Goal: Task Accomplishment & Management: Manage account settings

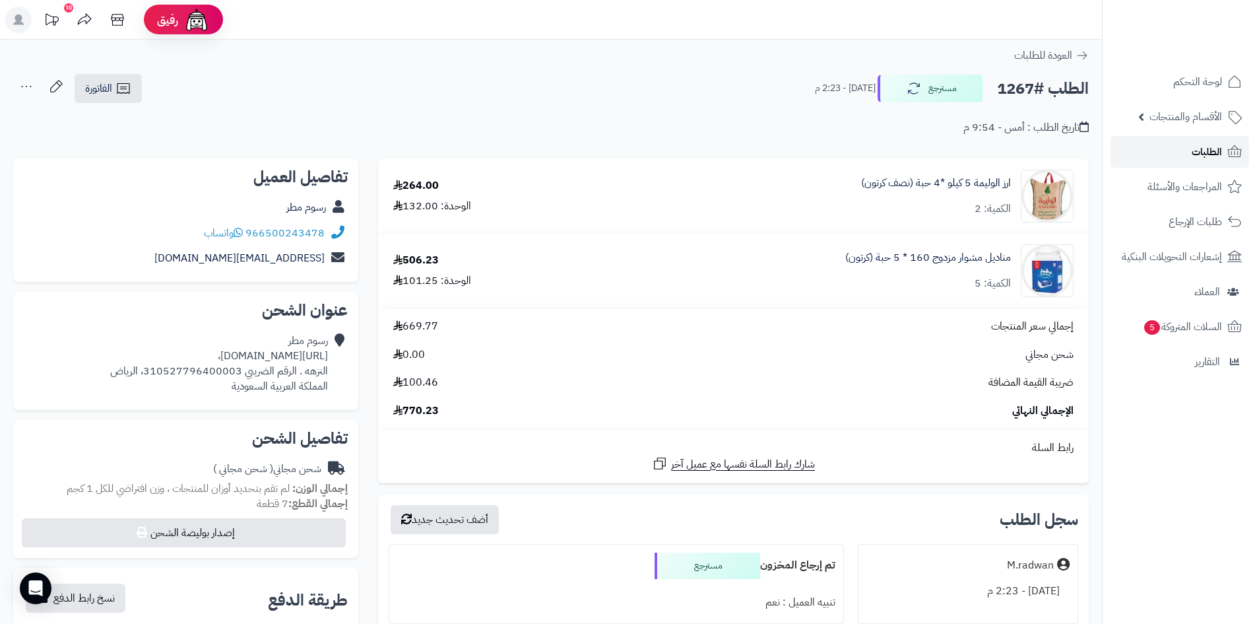
click at [1210, 152] on span "الطلبات" at bounding box center [1207, 152] width 30 height 18
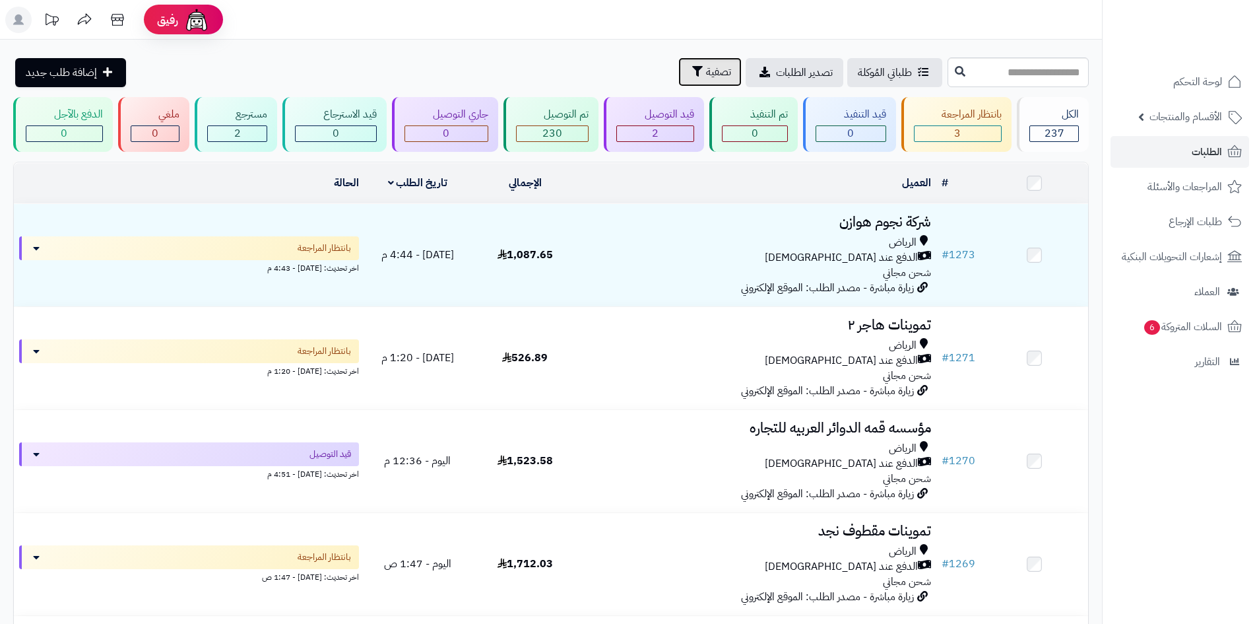
click at [706, 71] on span "تصفية" at bounding box center [718, 72] width 25 height 16
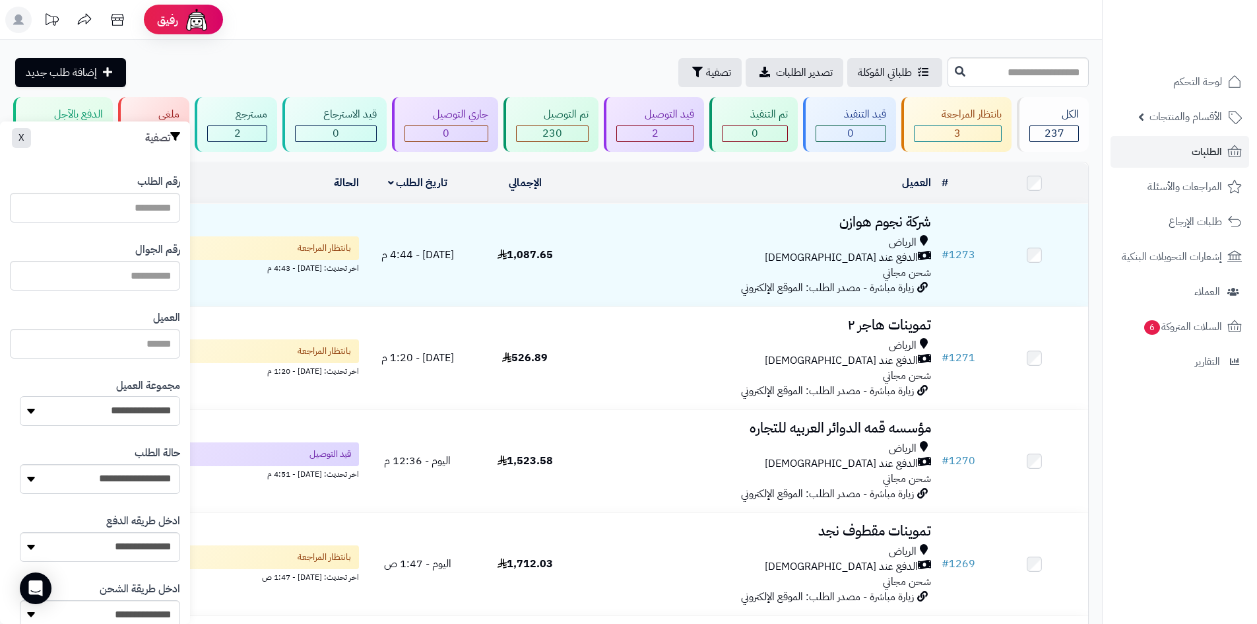
click at [144, 410] on select "**********" at bounding box center [100, 411] width 160 height 30
select select "*"
click at [20, 396] on select "**********" at bounding box center [100, 411] width 160 height 30
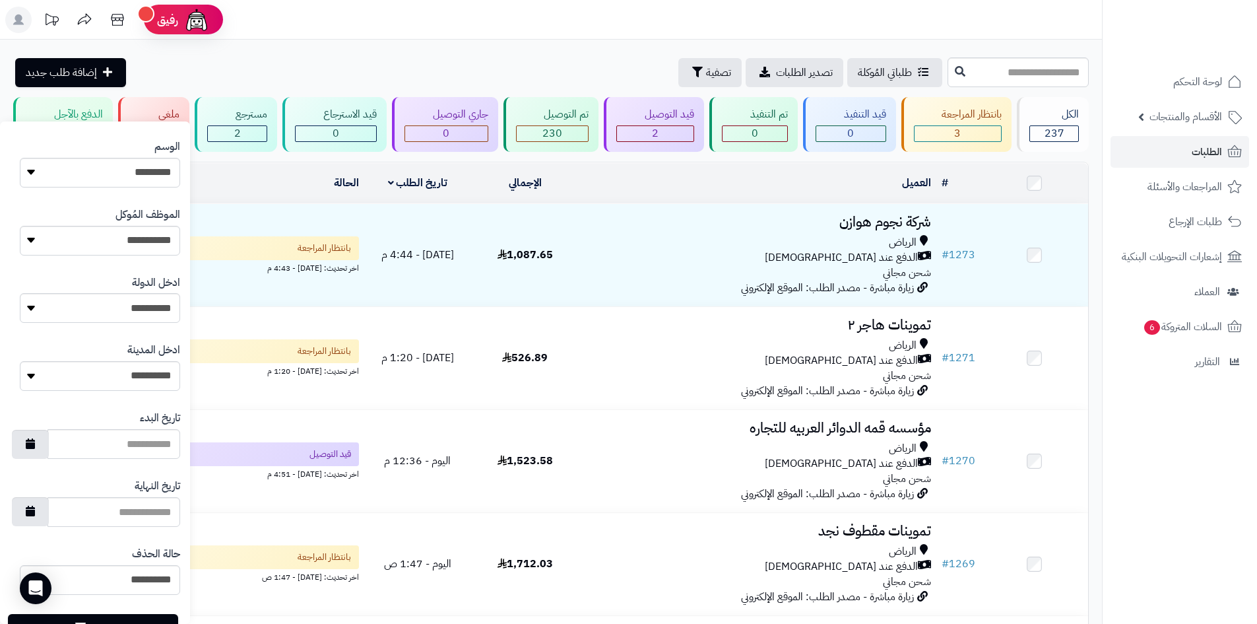
scroll to position [561, 0]
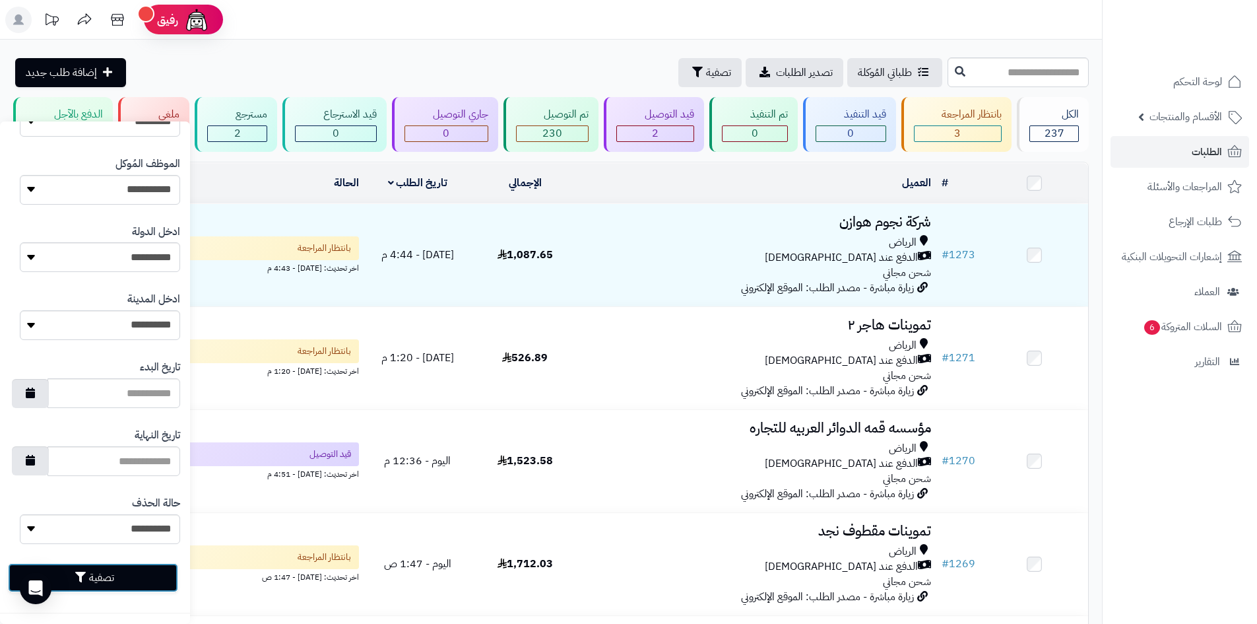
click at [132, 591] on button "تصفية" at bounding box center [93, 577] width 170 height 29
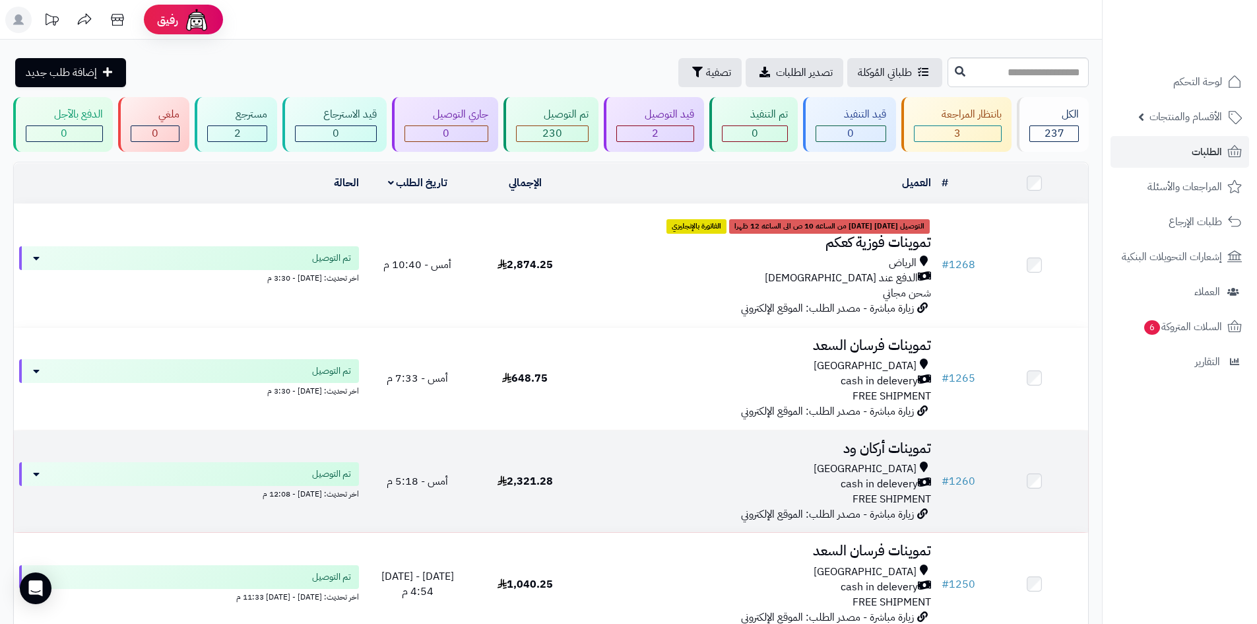
click at [715, 486] on div "cash in delevery" at bounding box center [757, 483] width 347 height 15
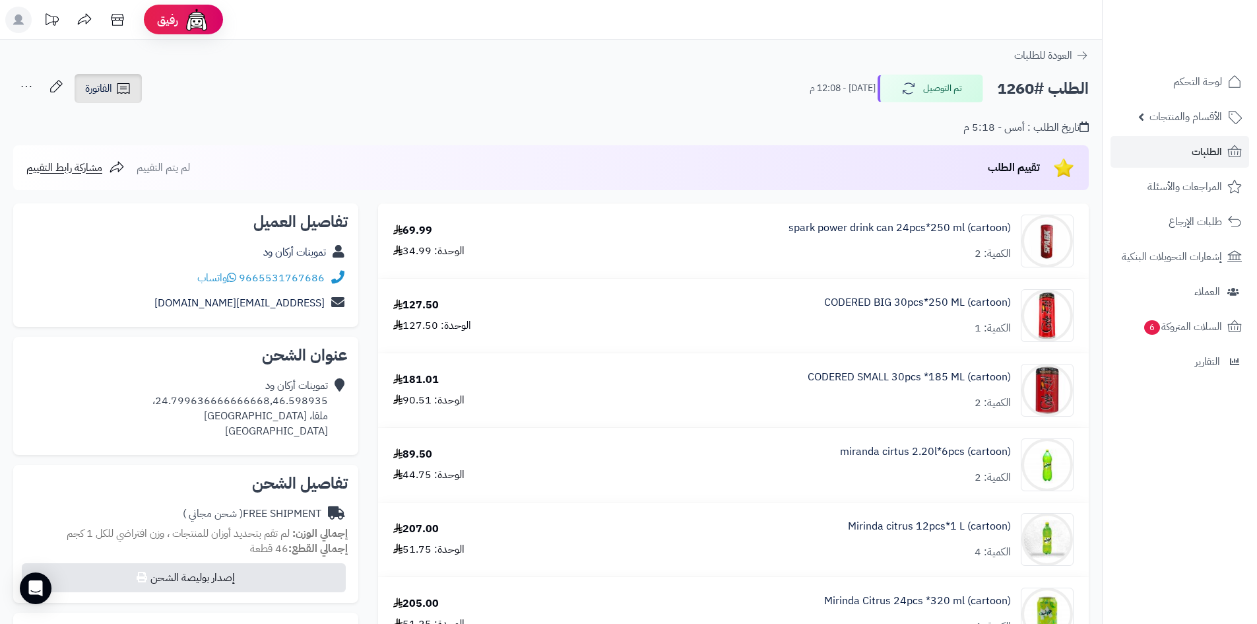
click at [125, 96] on icon at bounding box center [123, 89] width 16 height 16
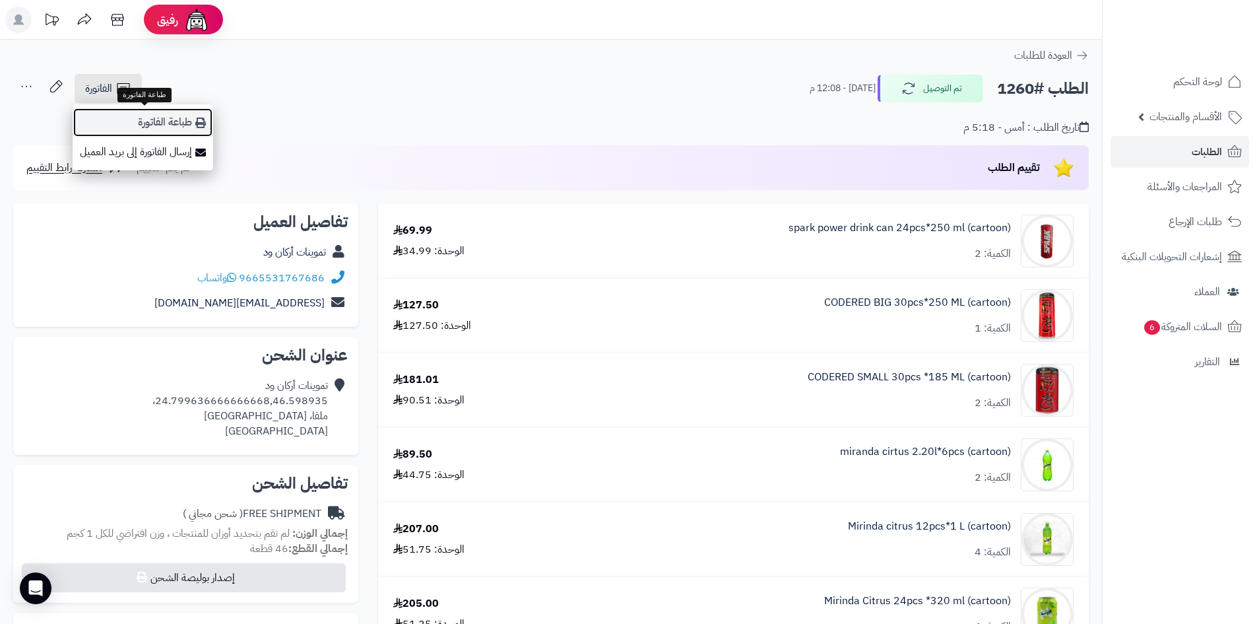
click at [152, 127] on link "طباعة الفاتورة" at bounding box center [143, 123] width 141 height 30
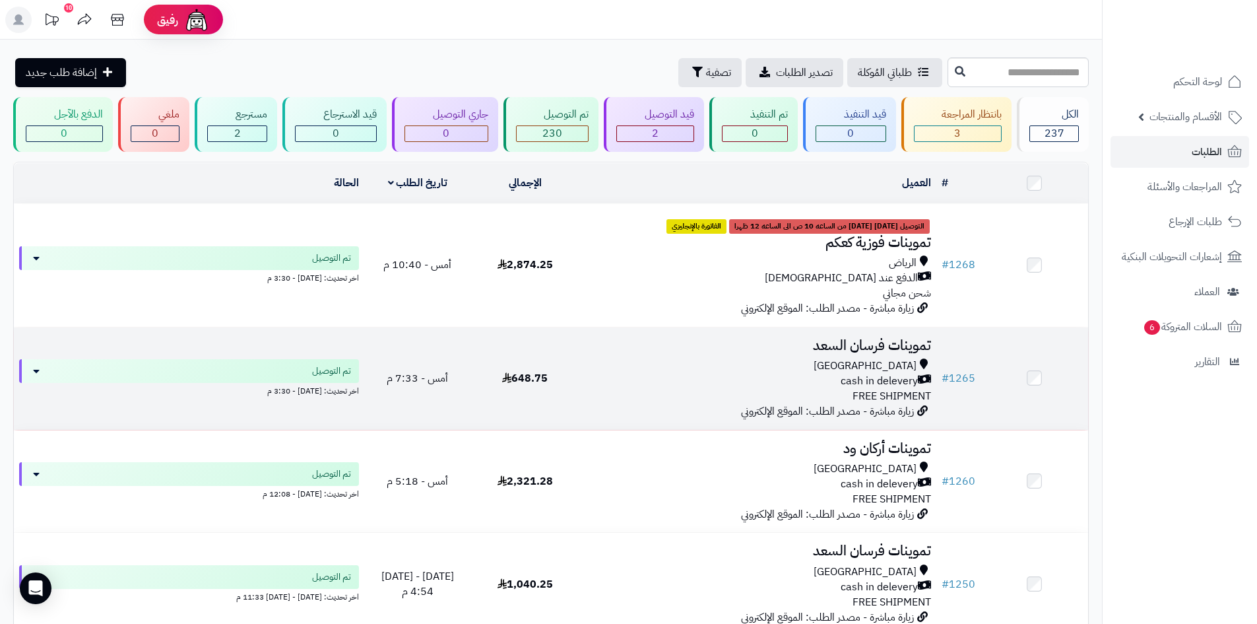
click at [742, 391] on div "[GEOGRAPHIC_DATA] cash in delevery FREE SHIPMENT" at bounding box center [757, 381] width 347 height 46
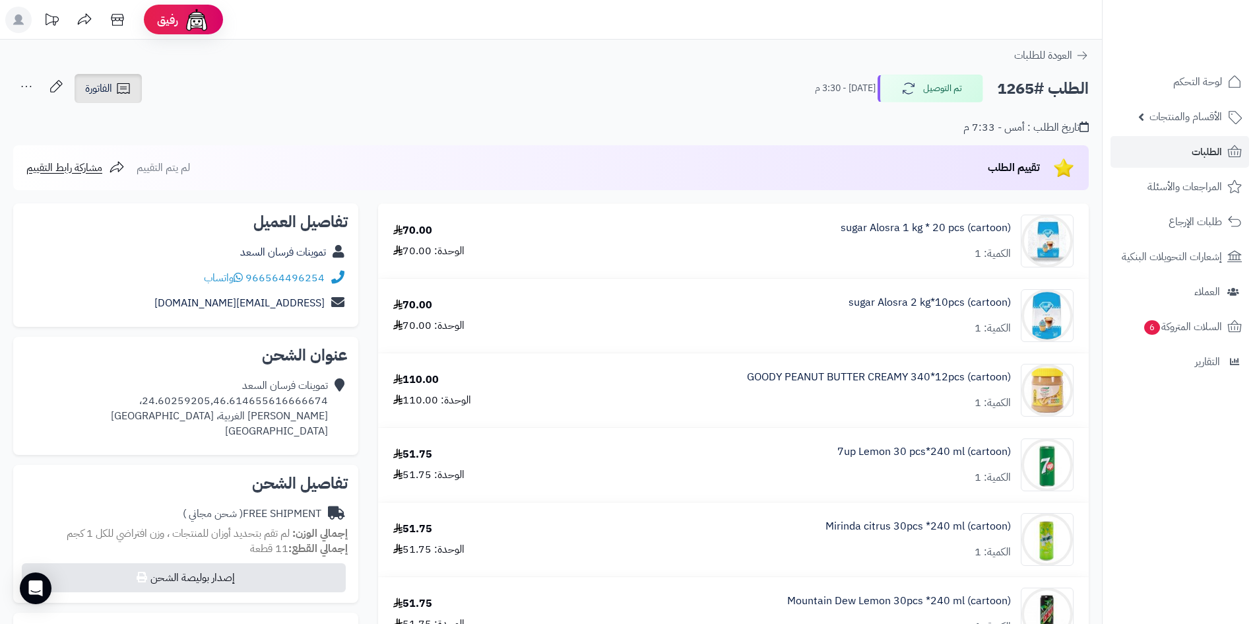
click at [139, 92] on link "الفاتورة" at bounding box center [108, 88] width 67 height 29
click at [139, 110] on link "طباعة الفاتورة" at bounding box center [143, 123] width 141 height 30
click at [1159, 157] on link "الطلبات" at bounding box center [1180, 152] width 139 height 32
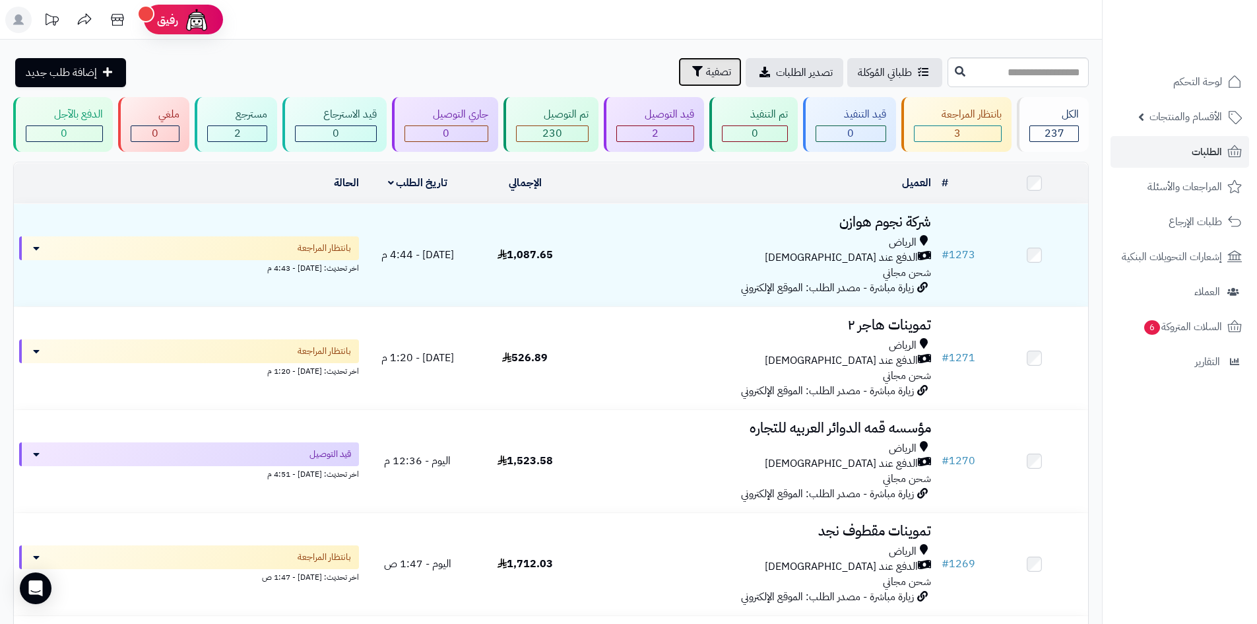
click at [692, 70] on icon "button" at bounding box center [697, 71] width 11 height 11
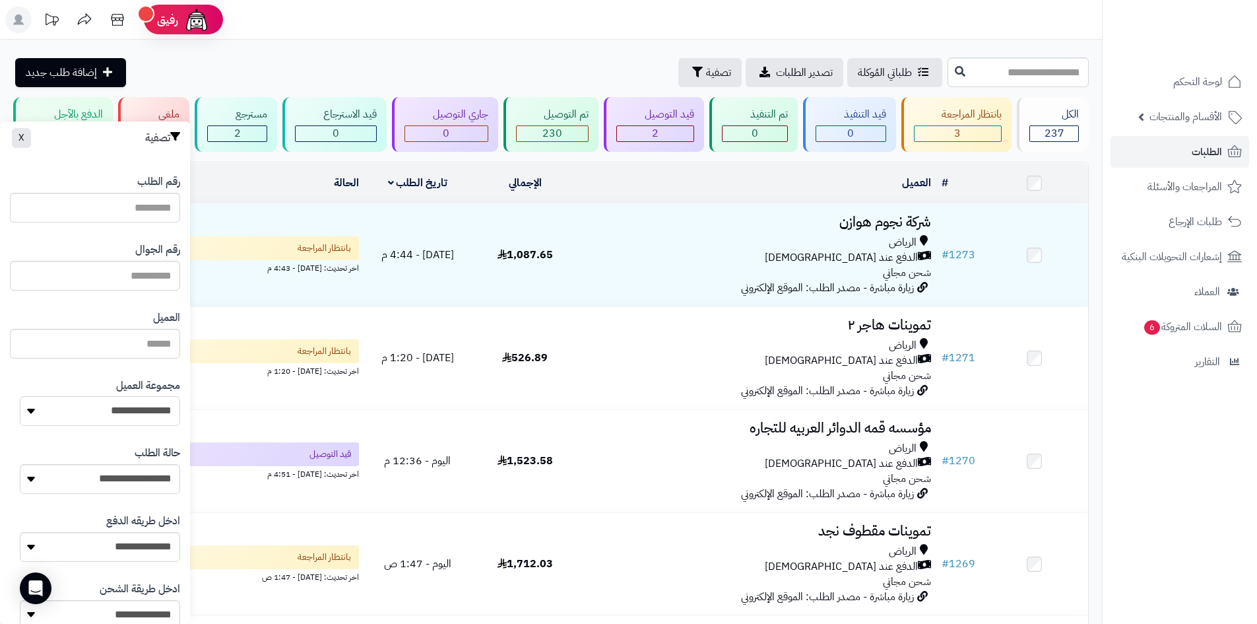
click at [109, 412] on select "**********" at bounding box center [100, 411] width 160 height 30
select select "*"
click at [20, 396] on select "**********" at bounding box center [100, 411] width 160 height 30
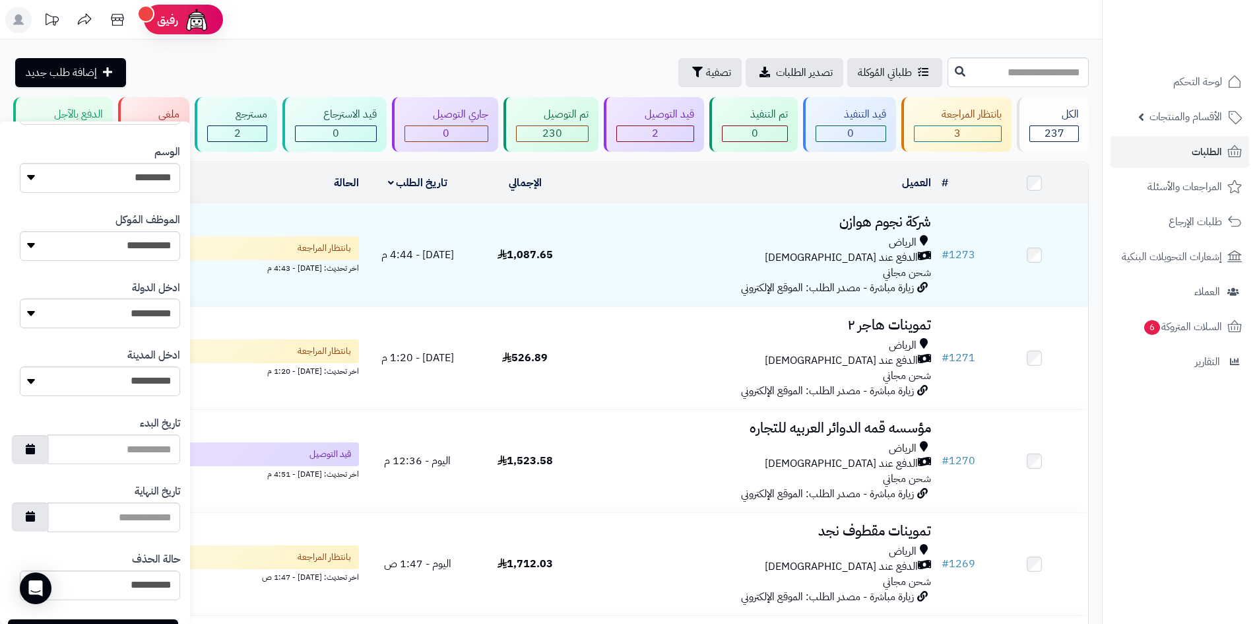
scroll to position [561, 0]
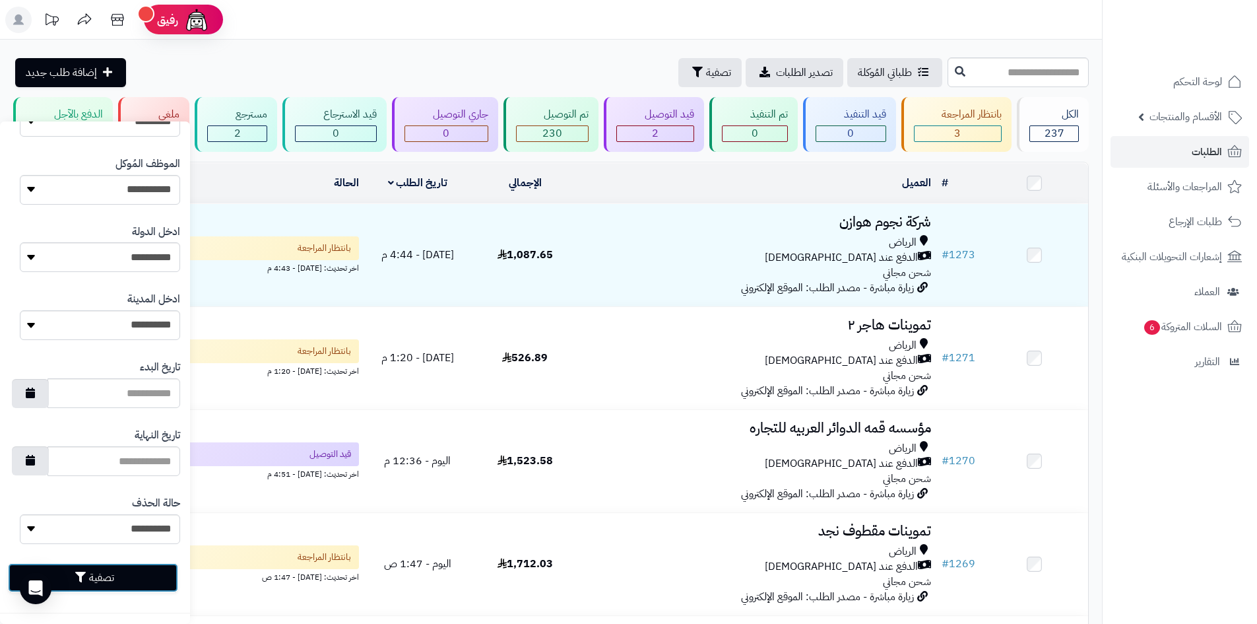
click at [137, 575] on button "تصفية" at bounding box center [93, 577] width 170 height 29
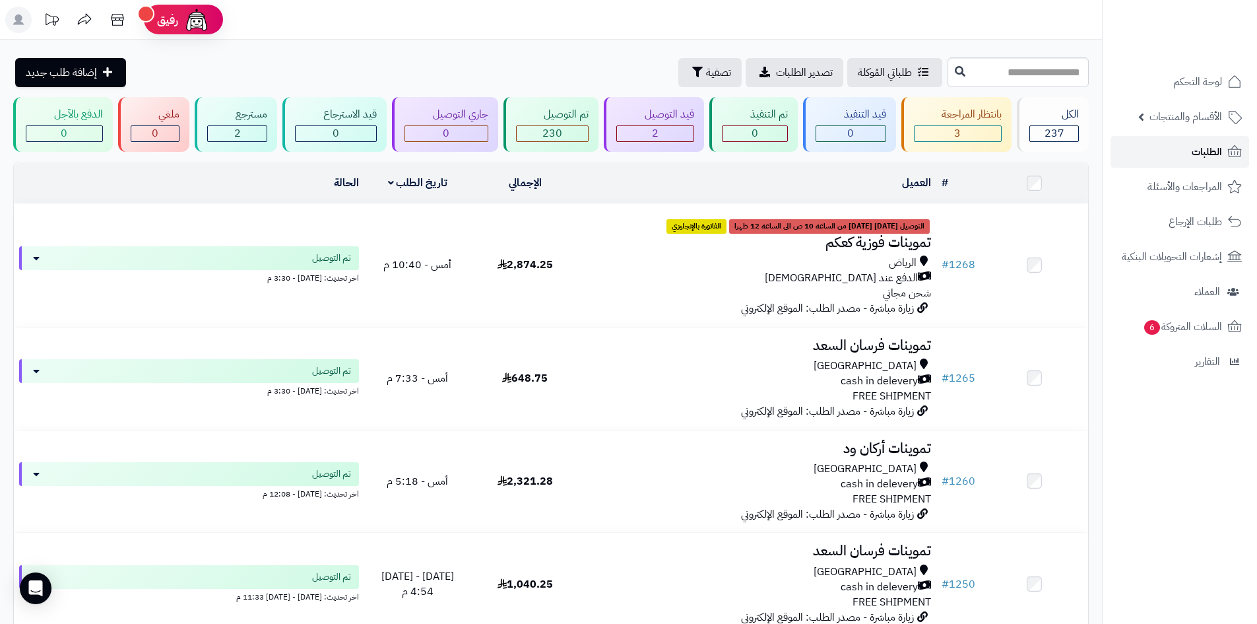
click at [1204, 148] on span "الطلبات" at bounding box center [1207, 152] width 30 height 18
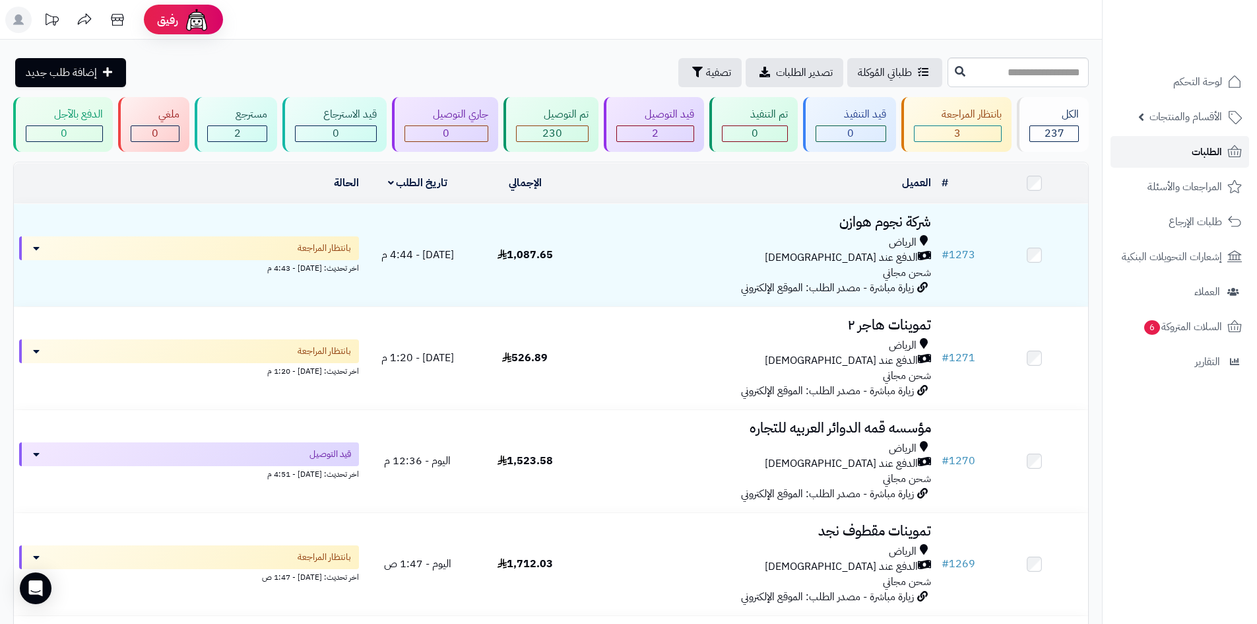
click at [1205, 145] on span "الطلبات" at bounding box center [1207, 152] width 30 height 18
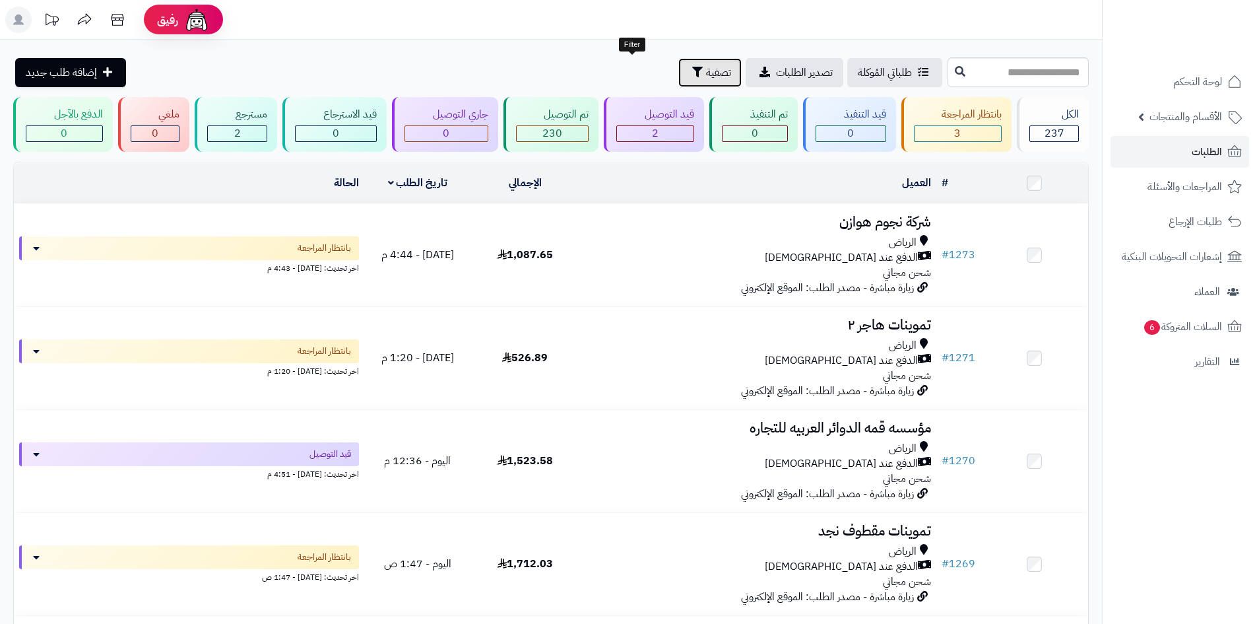
click at [678, 77] on button "تصفية" at bounding box center [709, 72] width 63 height 29
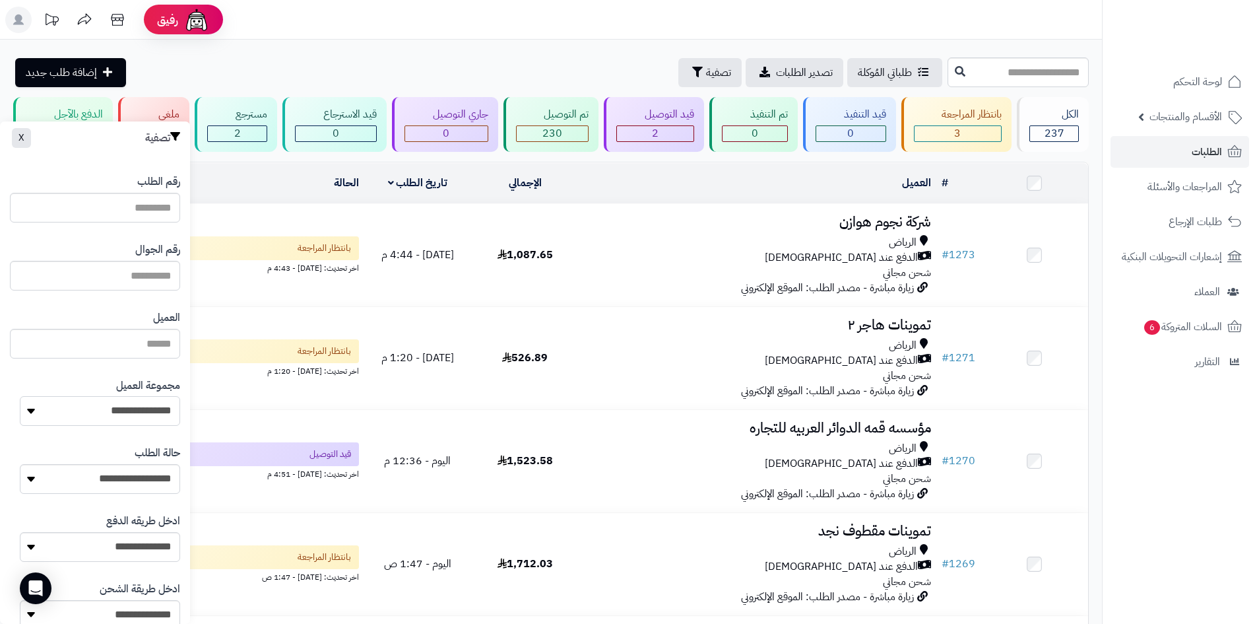
click at [135, 405] on select "**********" at bounding box center [100, 411] width 160 height 30
select select "*"
click at [20, 396] on select "**********" at bounding box center [100, 411] width 160 height 30
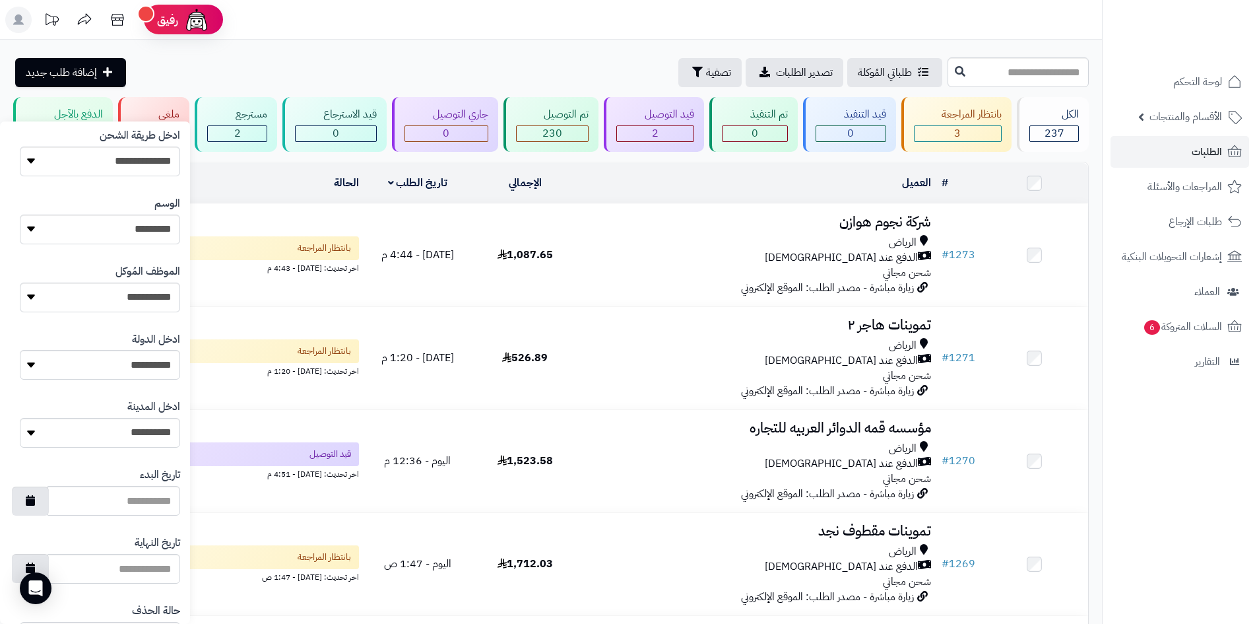
scroll to position [561, 0]
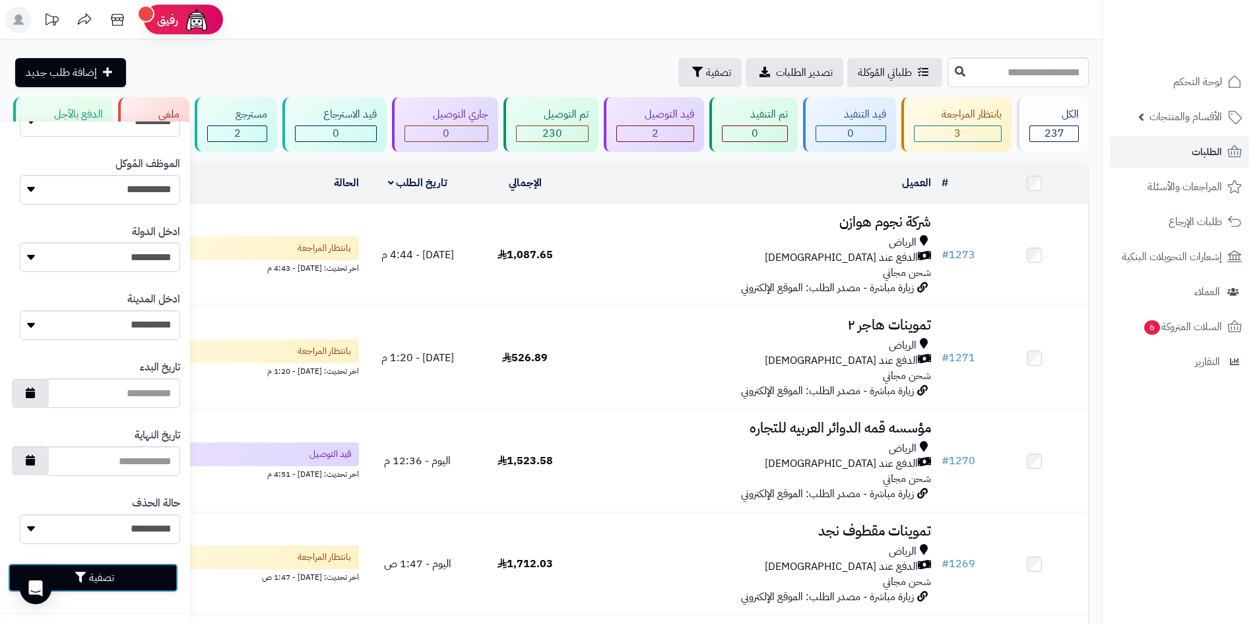
click at [136, 584] on button "تصفية" at bounding box center [93, 577] width 170 height 29
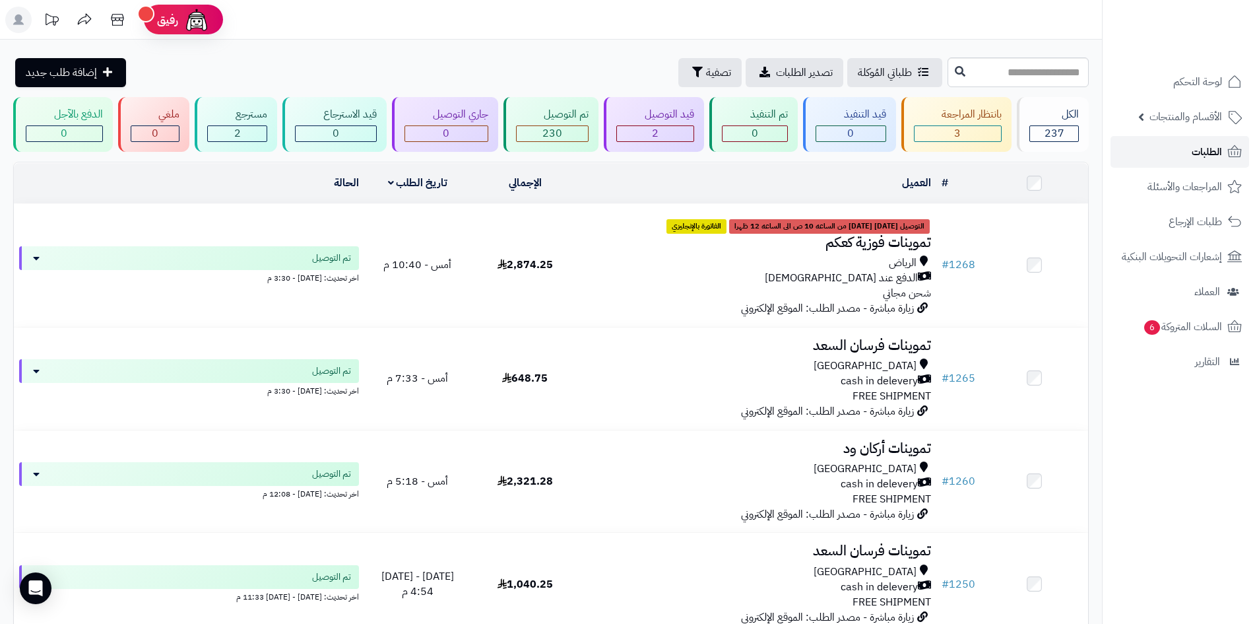
click at [1193, 156] on span "الطلبات" at bounding box center [1207, 152] width 30 height 18
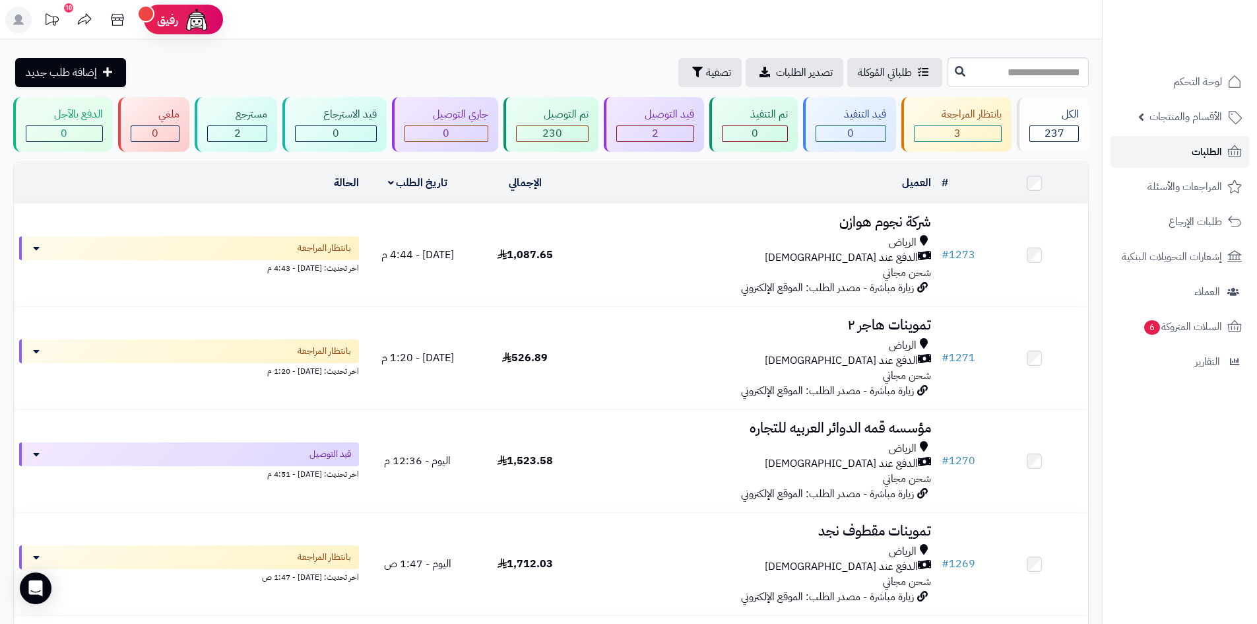
click at [1195, 152] on span "الطلبات" at bounding box center [1207, 152] width 30 height 18
click at [1198, 151] on span "الطلبات" at bounding box center [1207, 152] width 30 height 18
